Goal: Information Seeking & Learning: Check status

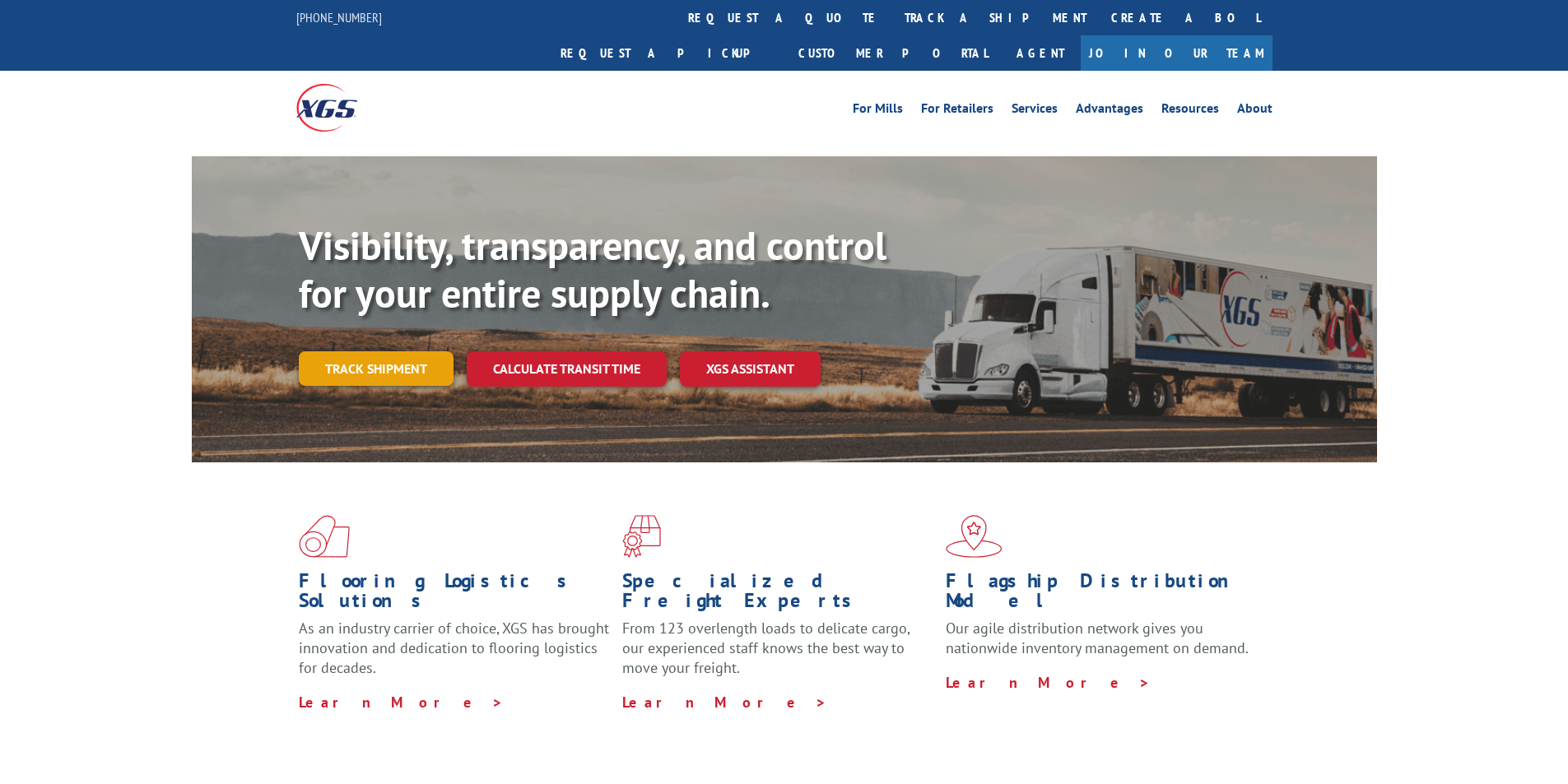
click at [401, 352] on link "Track shipment" at bounding box center [376, 369] width 154 height 34
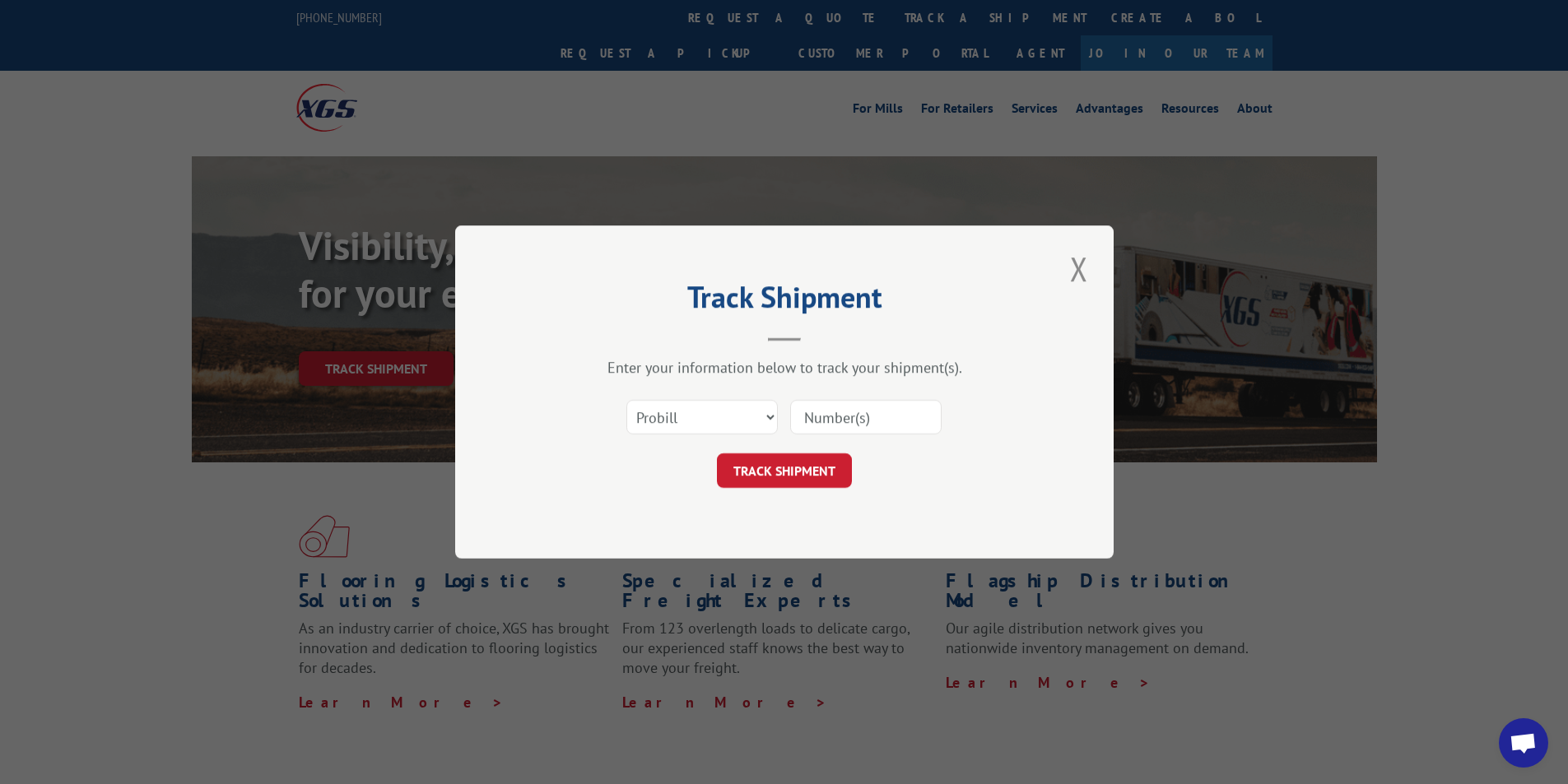
click at [688, 400] on div "Select category... Probill BOL PO" at bounding box center [702, 417] width 150 height 38
click at [671, 413] on select "Select category... Probill BOL PO" at bounding box center [702, 417] width 152 height 34
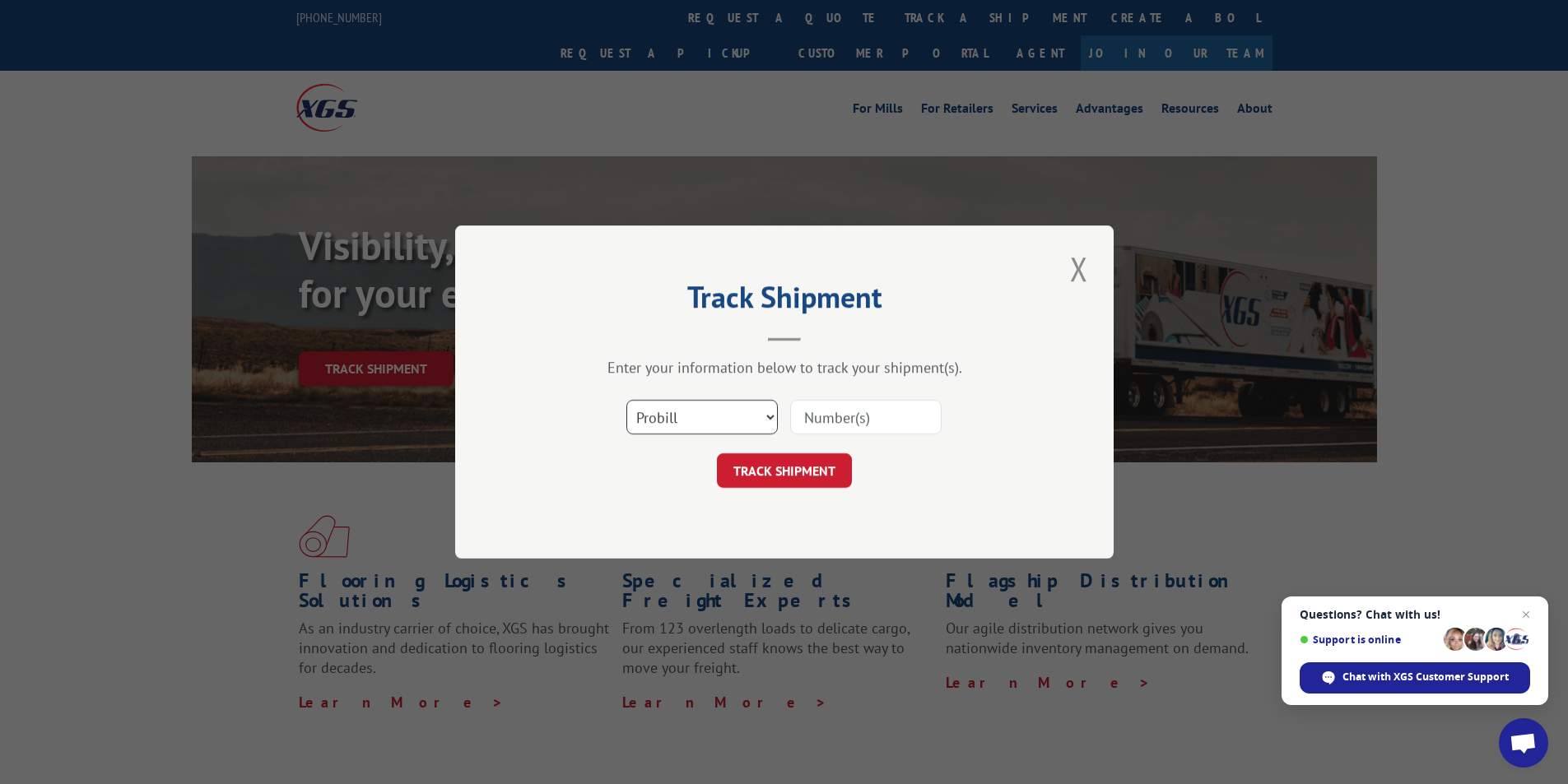
select select "bol"
click at [626, 400] on select "Select category... Probill BOL PO" at bounding box center [702, 417] width 152 height 34
click at [876, 419] on input at bounding box center [865, 417] width 152 height 34
type input "248120"
click button "TRACK SHIPMENT" at bounding box center [784, 471] width 135 height 34
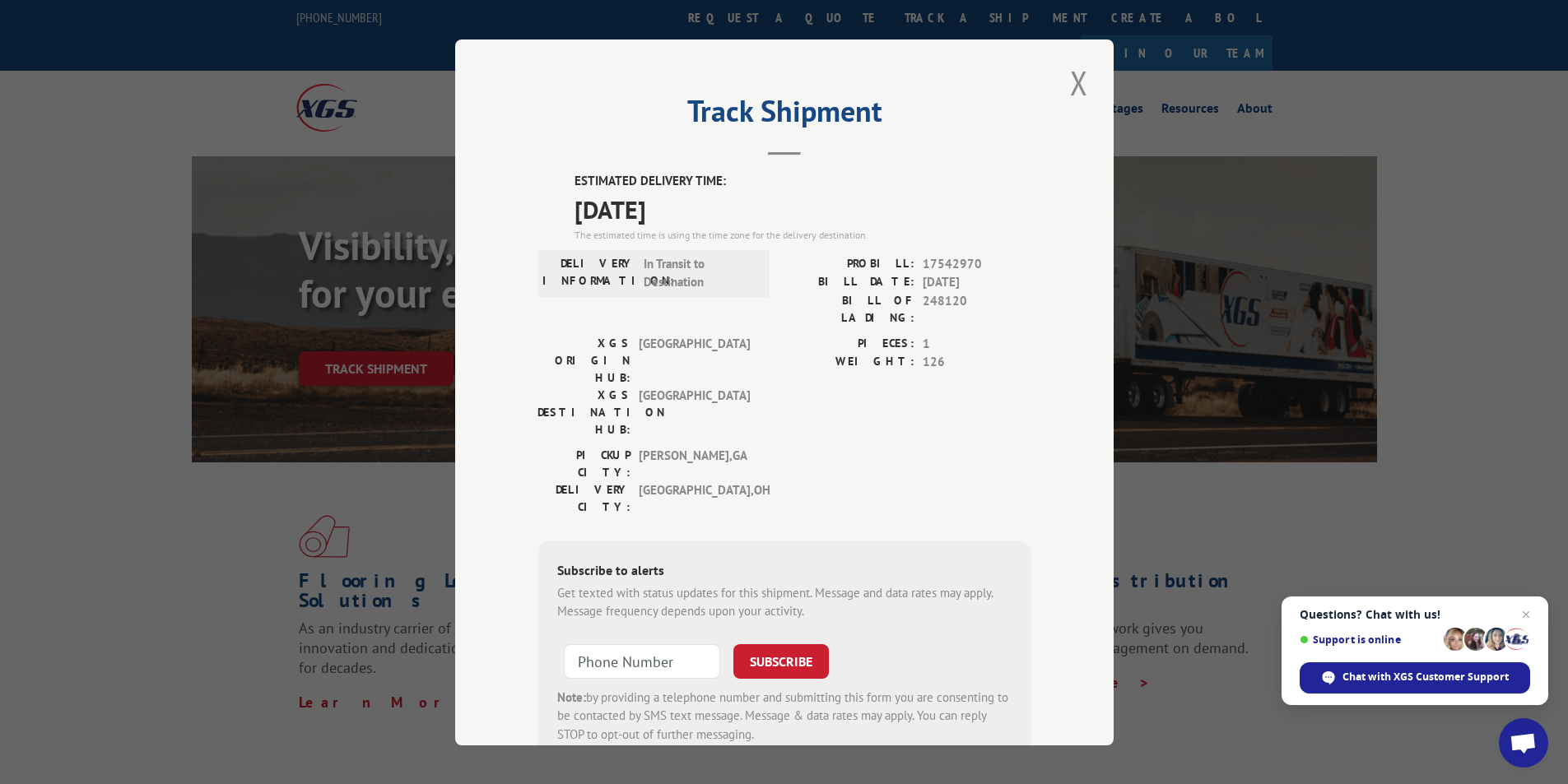
click at [546, 152] on header "Track Shipment" at bounding box center [784, 127] width 494 height 56
click at [1065, 84] on button "Close modal" at bounding box center [1078, 82] width 28 height 45
